Goal: Register for event/course

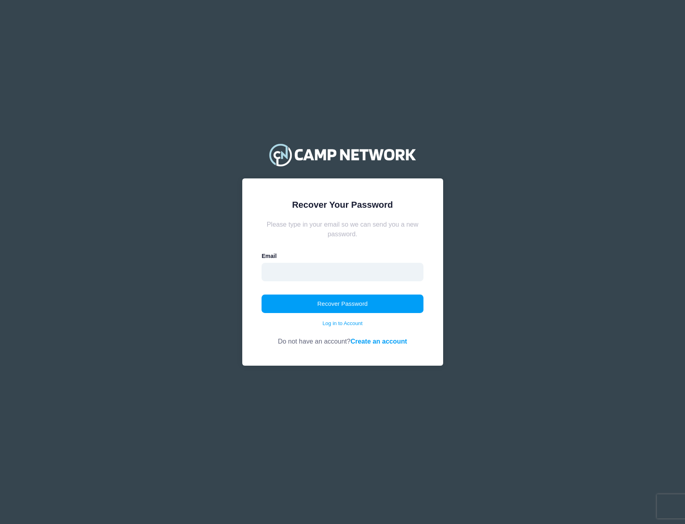
click at [307, 272] on input "email" at bounding box center [343, 272] width 162 height 18
type input "hppythoughts@yahoo.com"
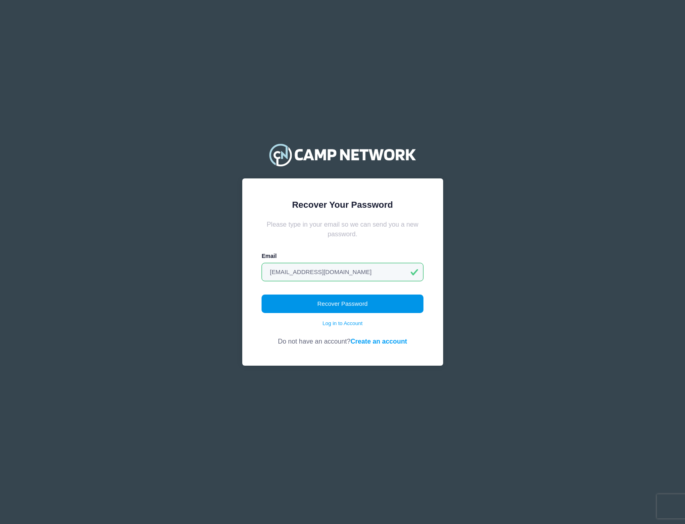
click at [340, 306] on button "Recover Password" at bounding box center [343, 304] width 162 height 18
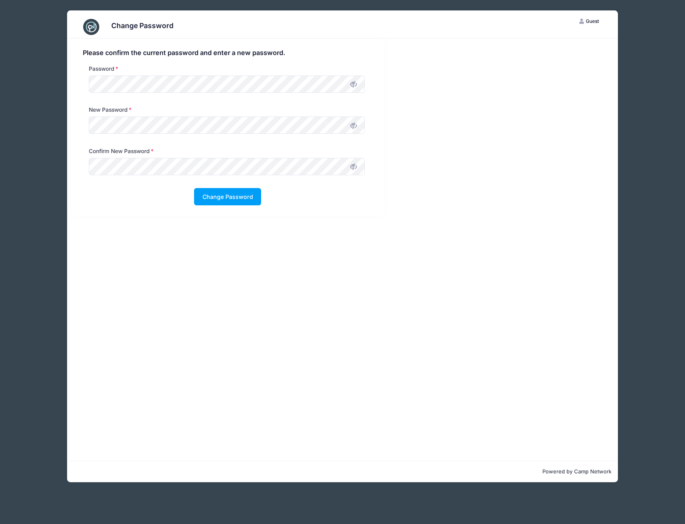
click at [350, 211] on div "Please confirm the current password and enter a new password. Password New Pass…" at bounding box center [227, 127] width 313 height 177
click at [252, 197] on button "Change Password" at bounding box center [227, 196] width 67 height 17
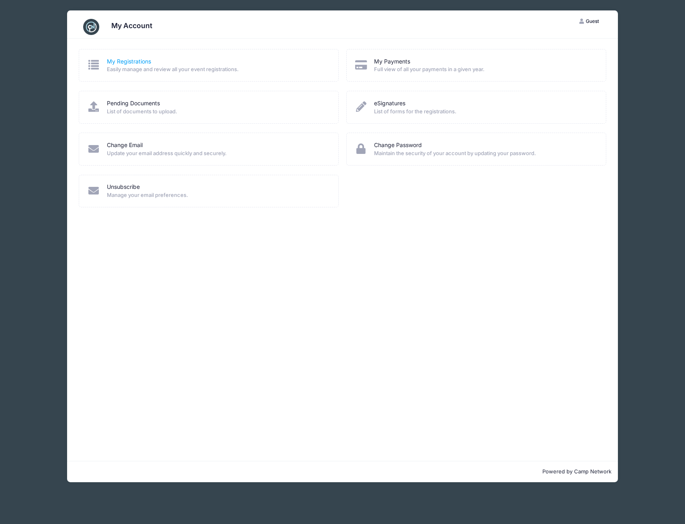
click at [116, 63] on link "My Registrations" at bounding box center [129, 61] width 44 height 8
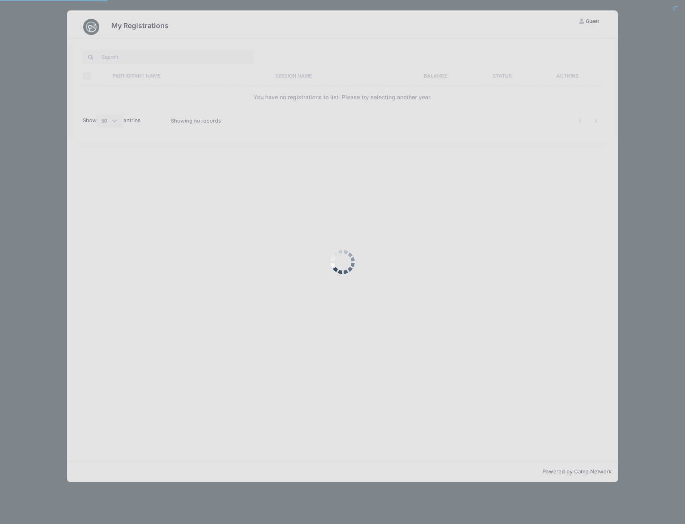
select select "50"
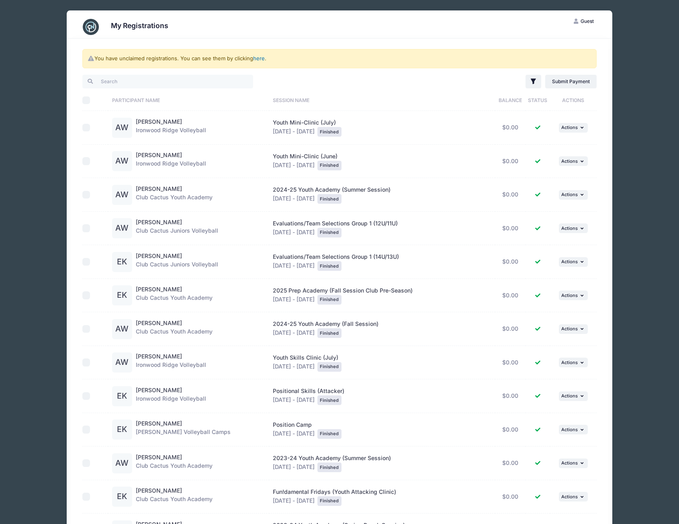
click at [260, 58] on link "here" at bounding box center [259, 58] width 12 height 6
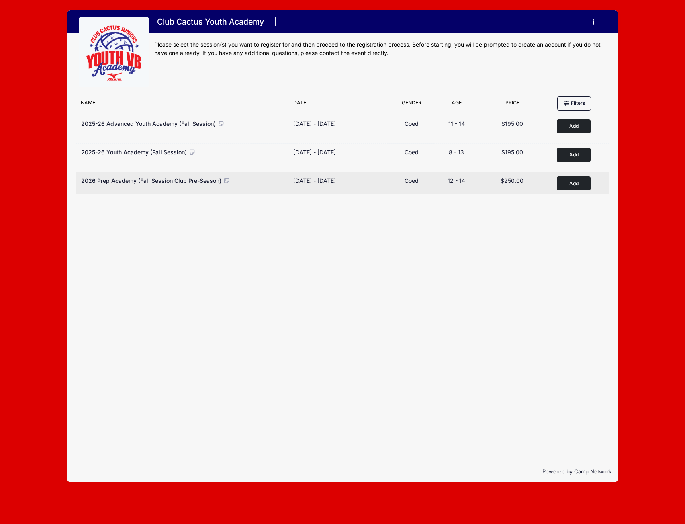
click at [573, 186] on button "Add to Cart" at bounding box center [574, 183] width 34 height 14
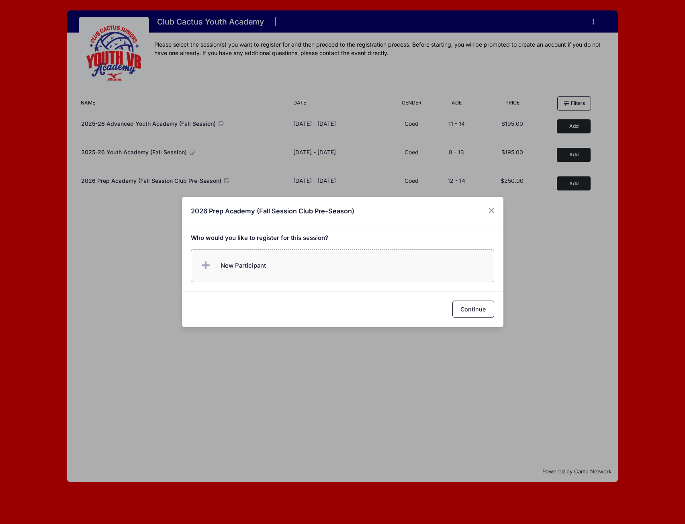
click at [245, 269] on span "New Participant" at bounding box center [243, 265] width 45 height 9
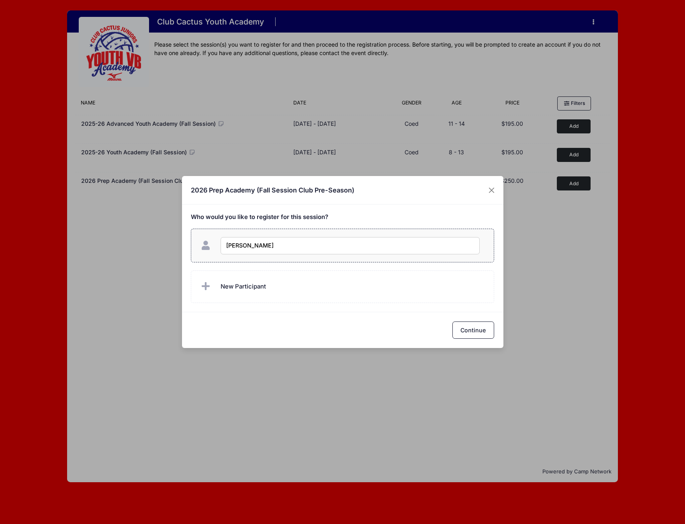
type input "Abigail Williams"
checkbox input "true"
click at [468, 329] on button "Continue" at bounding box center [473, 329] width 42 height 17
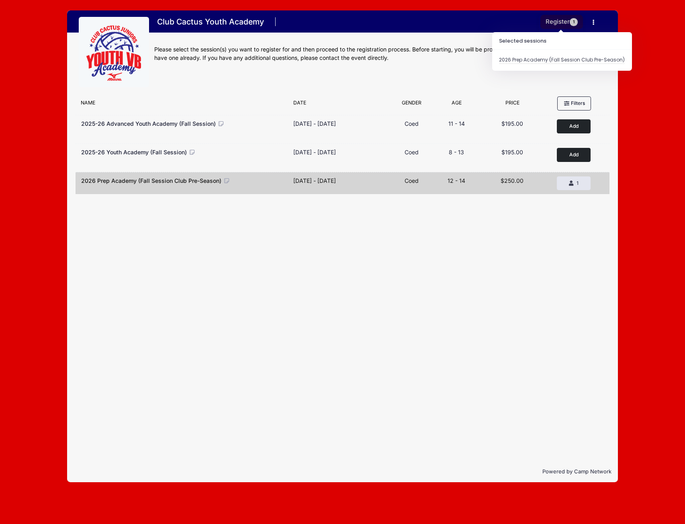
click at [555, 25] on button "Register 1" at bounding box center [561, 22] width 43 height 14
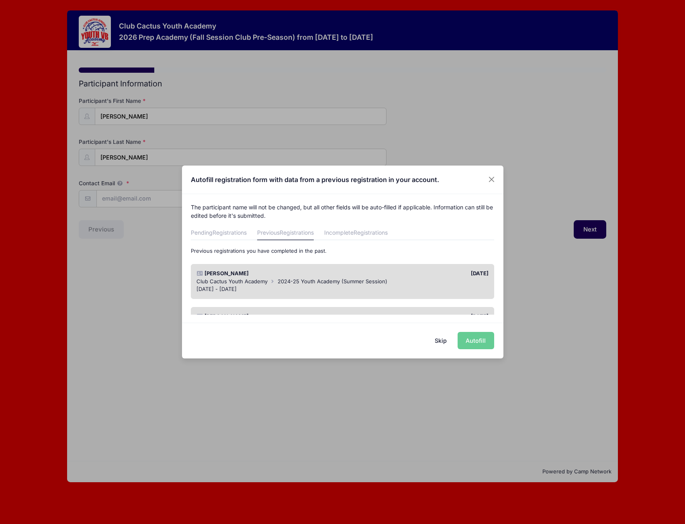
click at [236, 282] on span "Club Cactus Youth Academy" at bounding box center [231, 281] width 71 height 6
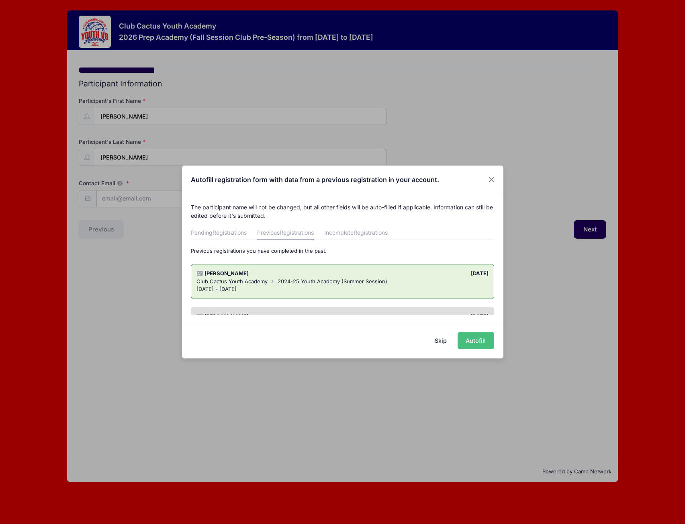
click at [473, 338] on button "Autofill" at bounding box center [476, 340] width 37 height 17
type input "[EMAIL_ADDRESS][DOMAIN_NAME]"
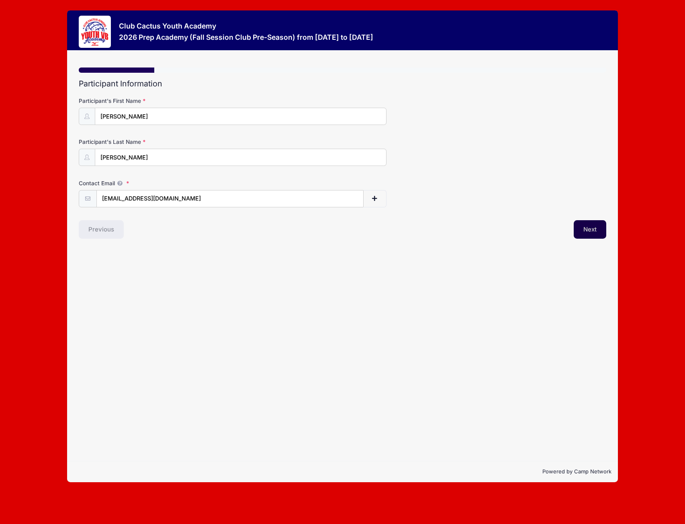
click at [593, 229] on button "Next" at bounding box center [590, 229] width 33 height 18
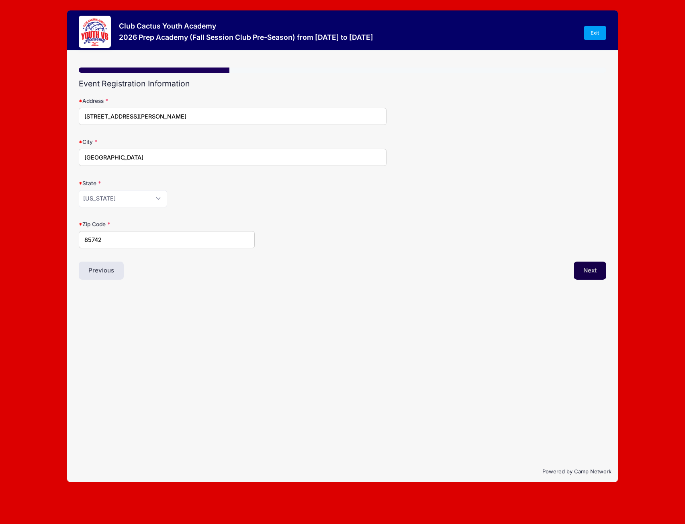
click at [586, 273] on button "Next" at bounding box center [590, 271] width 33 height 18
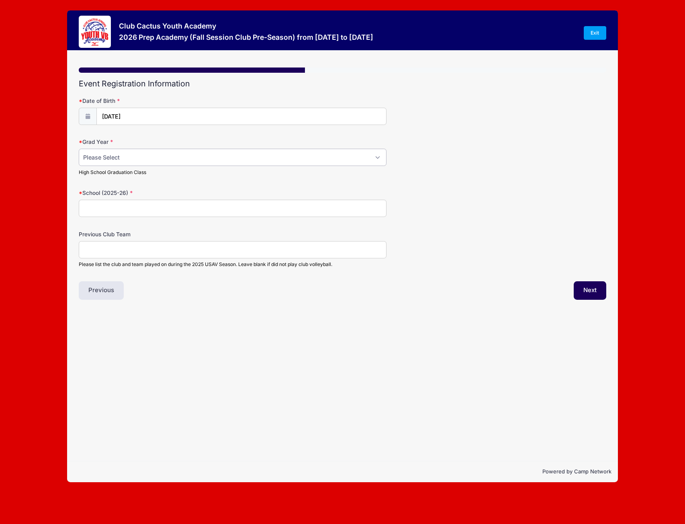
click at [135, 160] on select "Please Select 2029 2030 2031 2032 2033 2034 2035 2036 2037 2038 2039 2040" at bounding box center [233, 157] width 308 height 17
select select "2032"
click at [79, 149] on select "Please Select 2029 2030 2031 2032 2033 2034 2035 2036 2037 2038 2039 2040" at bounding box center [233, 157] width 308 height 17
click at [108, 210] on input "School (2025-26)" at bounding box center [233, 208] width 308 height 17
type input "Orange Grove"
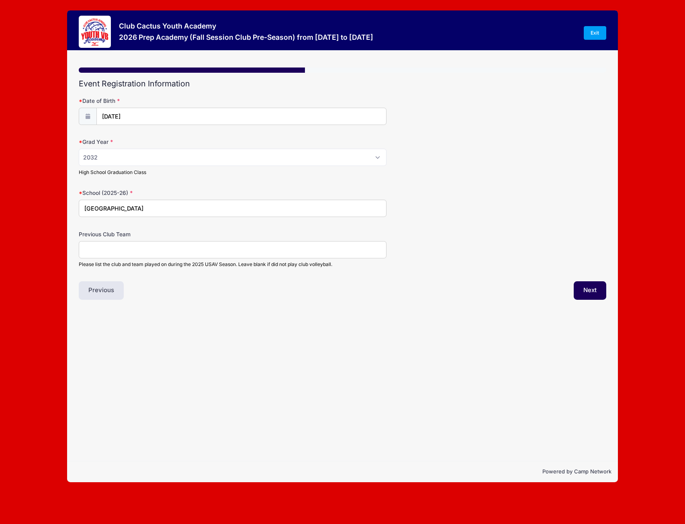
click at [115, 249] on input "Previous Club Team" at bounding box center [233, 249] width 308 height 17
type input "11 Navy"
click at [591, 294] on button "Next" at bounding box center [590, 290] width 33 height 18
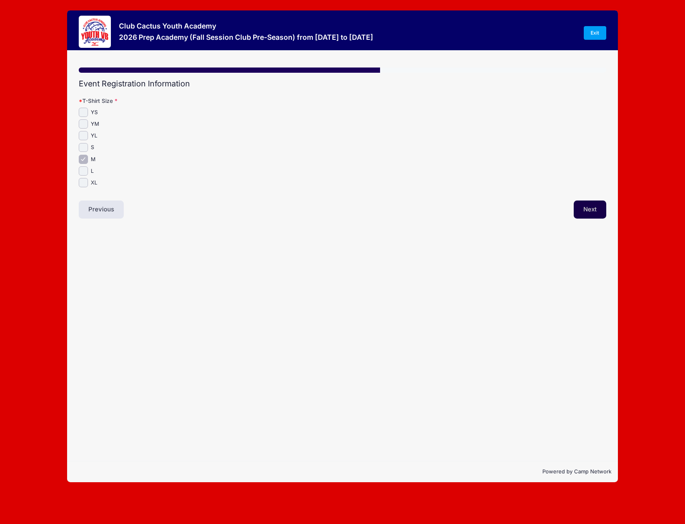
click at [587, 205] on button "Next" at bounding box center [590, 209] width 33 height 18
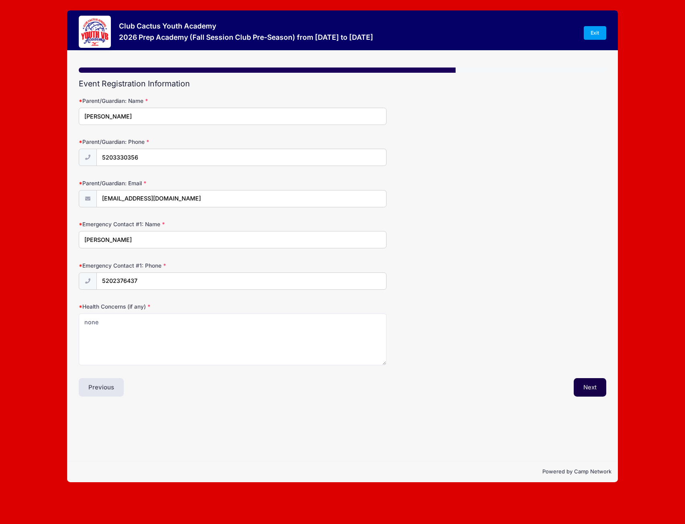
click at [579, 386] on button "Next" at bounding box center [590, 387] width 33 height 18
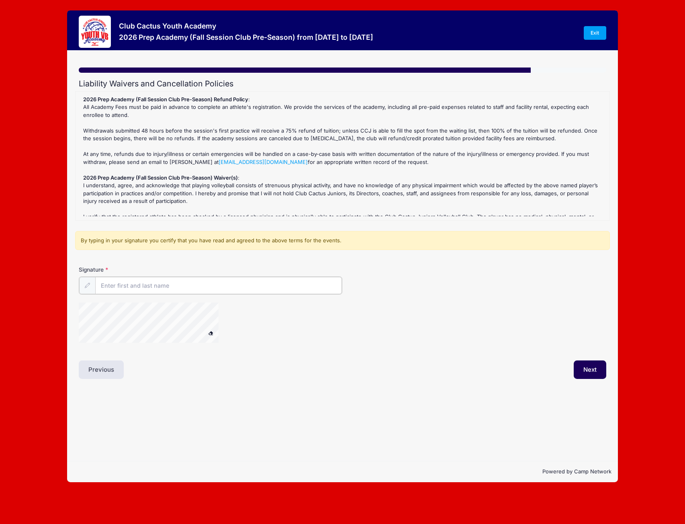
click at [119, 285] on input "Signature" at bounding box center [218, 285] width 247 height 17
type input "d"
type input "Danielle Williams"
click at [88, 286] on icon at bounding box center [86, 284] width 5 height 5
click at [592, 366] on button "Next" at bounding box center [590, 369] width 33 height 18
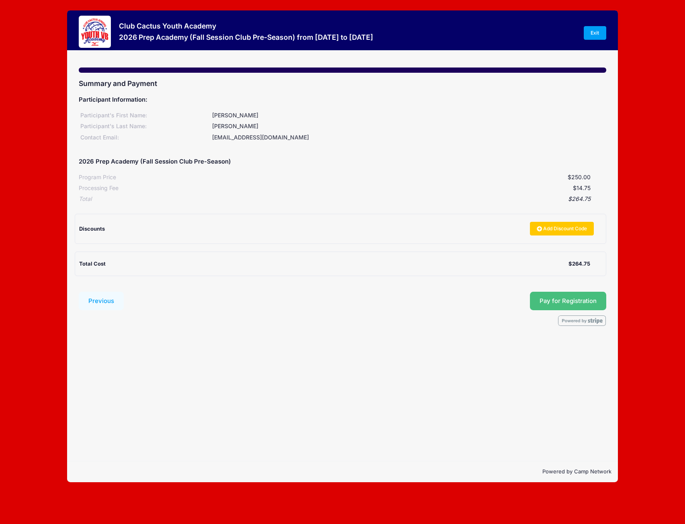
click at [575, 297] on span "Pay for Registration" at bounding box center [568, 300] width 57 height 7
